Goal: Task Accomplishment & Management: Manage account settings

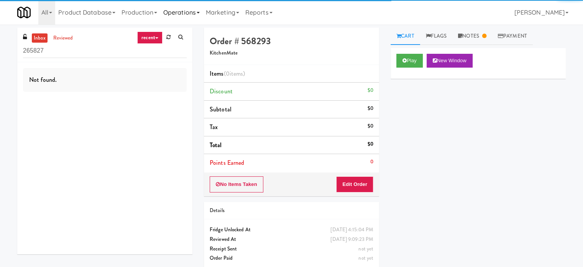
click at [191, 14] on link "Operations" at bounding box center [181, 12] width 43 height 25
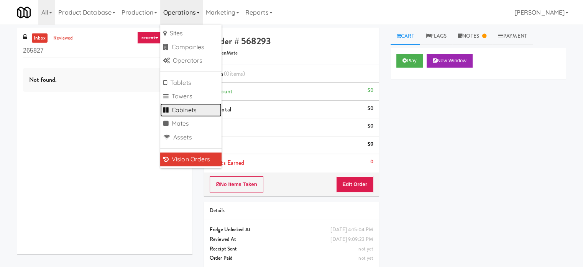
click at [181, 110] on link "Cabinets" at bounding box center [190, 110] width 61 height 14
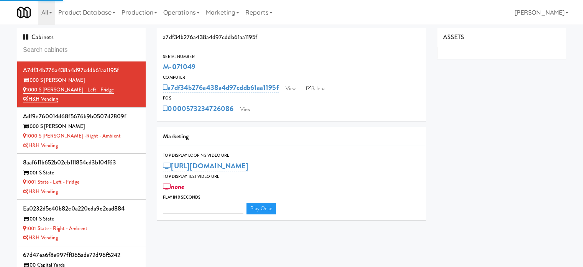
type input "3"
click at [72, 51] on input "text" at bounding box center [81, 50] width 117 height 14
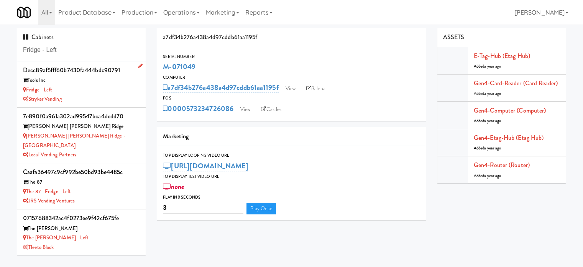
type input "Fridge - Left"
click at [81, 95] on div "Stryker Vending" at bounding box center [81, 99] width 117 height 10
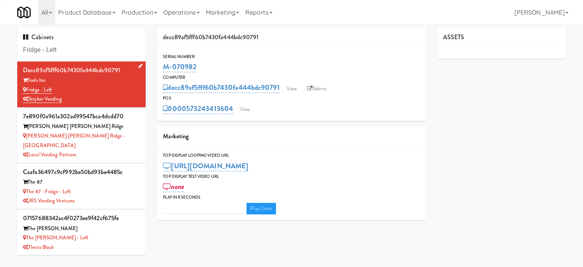
type input "3"
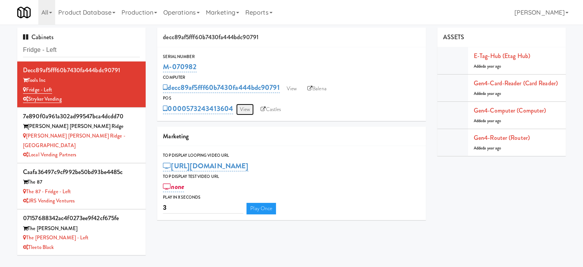
click at [247, 109] on link "View" at bounding box center [245, 110] width 18 height 12
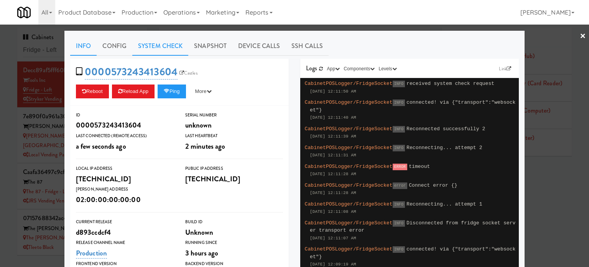
click at [163, 44] on link "System Check" at bounding box center [160, 45] width 56 height 19
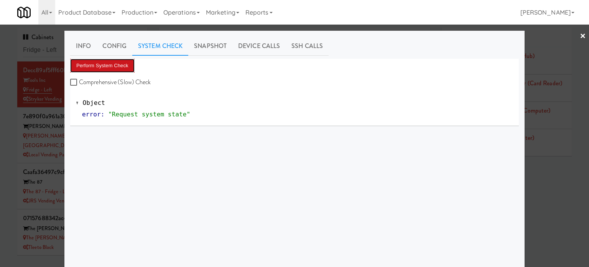
click at [107, 66] on button "Perform System Check" at bounding box center [102, 66] width 64 height 14
click at [114, 68] on button "Perform System Check" at bounding box center [102, 66] width 64 height 14
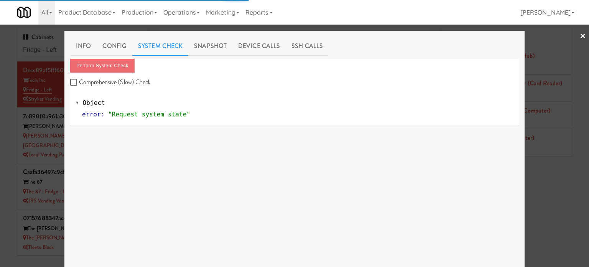
click at [6, 116] on div at bounding box center [294, 133] width 589 height 267
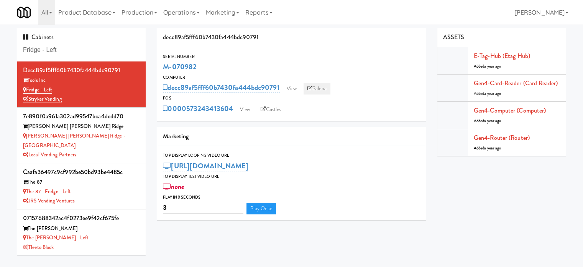
click at [322, 89] on link "Balena" at bounding box center [317, 89] width 27 height 12
drag, startPoint x: 197, startPoint y: 64, endPoint x: 164, endPoint y: 65, distance: 33.0
click at [164, 65] on div "M-070982" at bounding box center [291, 66] width 257 height 13
copy link "M-070982"
click at [63, 48] on input "Fridge - Left" at bounding box center [81, 50] width 117 height 14
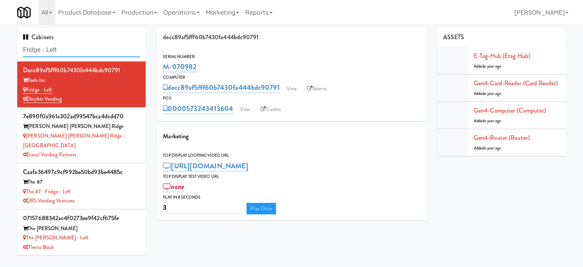
click at [63, 48] on input "Fridge - Left" at bounding box center [81, 50] width 117 height 14
paste input "Hub Cincinnati Pantry"
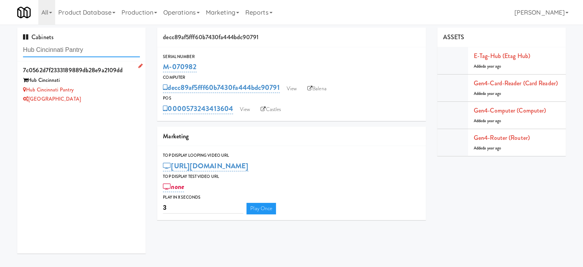
type input "Hub Cincinnati Pantry"
click at [83, 89] on div "Hub Cincinnati Pantry" at bounding box center [81, 90] width 117 height 10
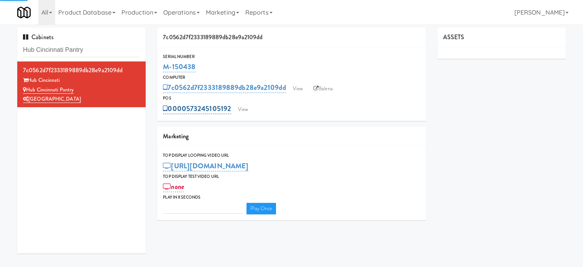
type input "3"
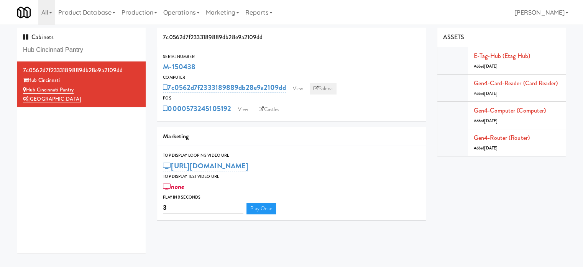
click at [326, 87] on link "Balena" at bounding box center [323, 89] width 27 height 12
click at [94, 46] on input "Hub Cincinnati Pantry" at bounding box center [81, 50] width 117 height 14
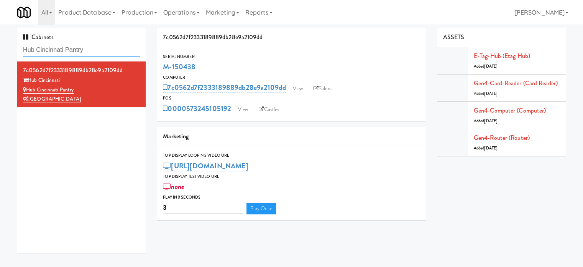
paste input "Avant HP - Cooler - Middle"
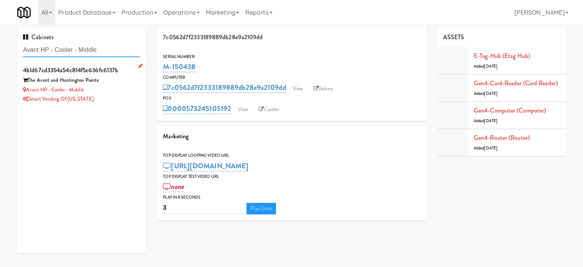
type input "Avant HP - Cooler - Middle"
click at [129, 92] on div "Avant HP - Cooler - Middle" at bounding box center [81, 90] width 117 height 10
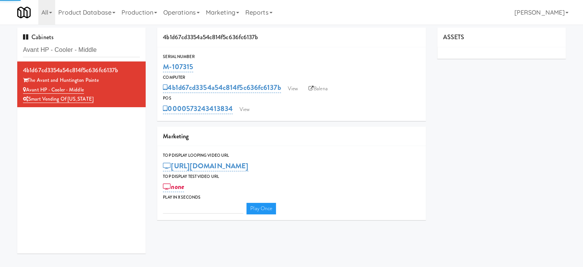
type input "3"
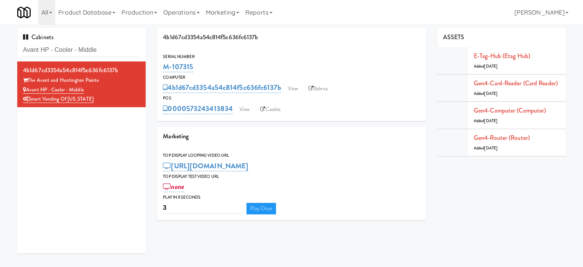
drag, startPoint x: 193, startPoint y: 64, endPoint x: 166, endPoint y: 60, distance: 27.9
click at [166, 60] on div "M-107315" at bounding box center [291, 66] width 257 height 13
copy link "M-107315"
click at [104, 48] on input "Avant HP - Cooler - Middle" at bounding box center [81, 50] width 117 height 14
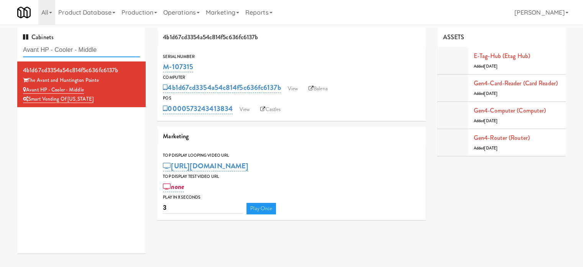
click at [104, 48] on input "Avant HP - Cooler - Middle" at bounding box center [81, 50] width 117 height 14
paste input "Oasis - Cooler"
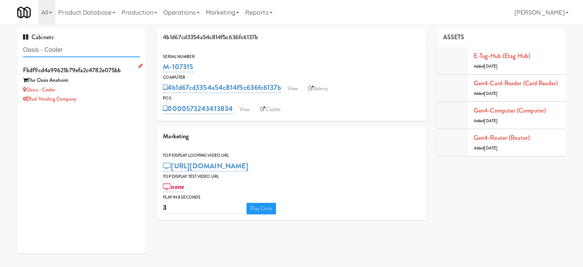
type input "Oasis - Cooler"
click at [114, 82] on div "The Oasis Anaheim" at bounding box center [81, 81] width 117 height 10
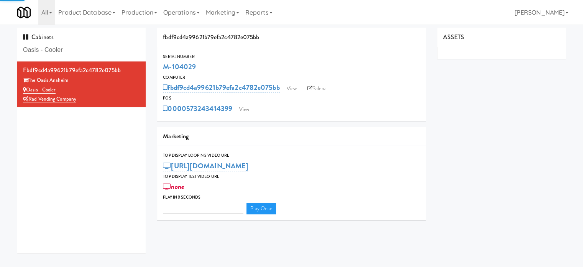
type input "3"
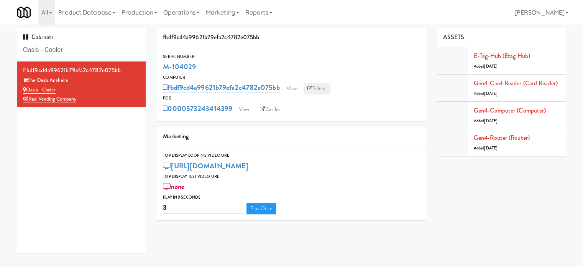
click at [323, 87] on link "Balena" at bounding box center [317, 89] width 27 height 12
